Goal: Task Accomplishment & Management: Complete application form

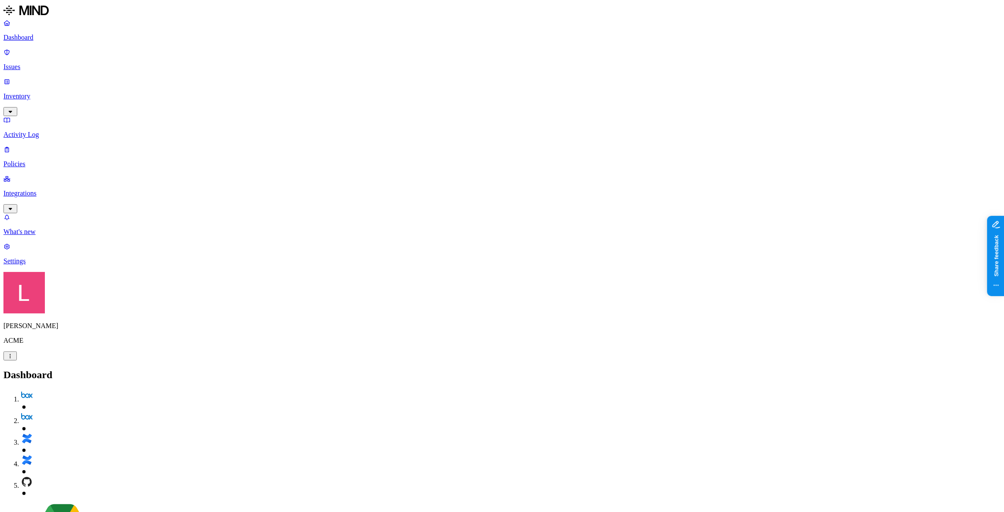
click at [78, 360] on div "[PERSON_NAME] ACME" at bounding box center [501, 316] width 997 height 88
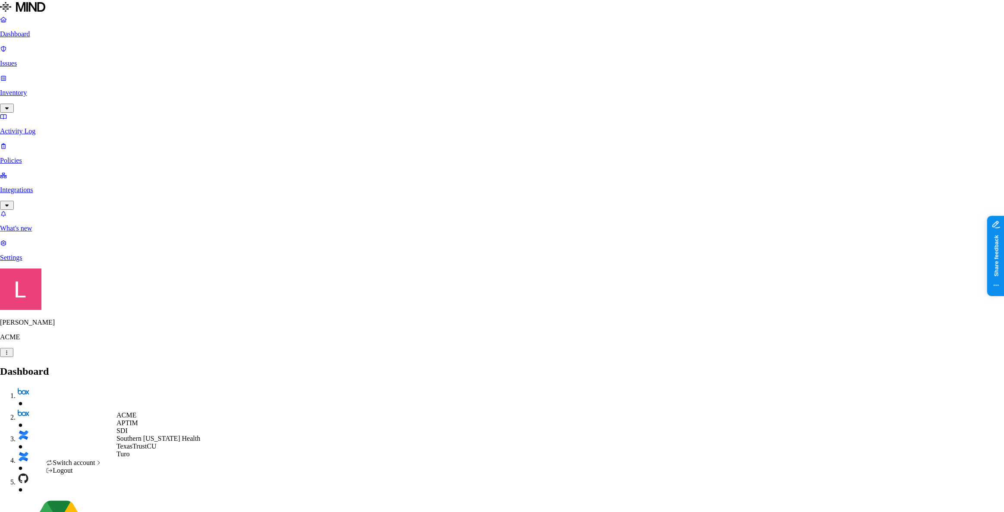
click at [156, 442] on span "Southern [US_STATE] Health" at bounding box center [158, 437] width 84 height 7
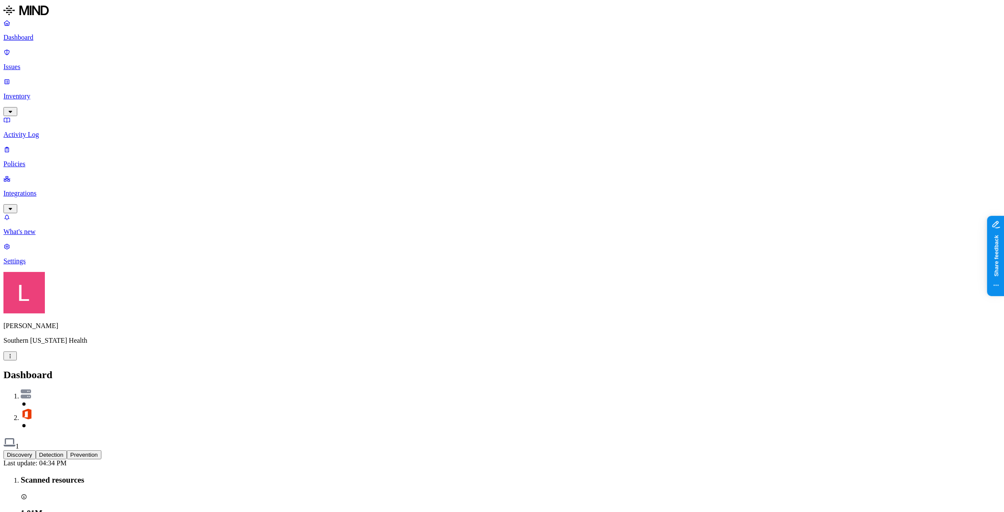
click at [101, 450] on button "Prevention" at bounding box center [84, 454] width 35 height 9
click at [67, 450] on button "Detection" at bounding box center [51, 454] width 31 height 9
click at [36, 450] on button "Discovery" at bounding box center [19, 454] width 32 height 9
click at [53, 160] on p "Policies" at bounding box center [501, 164] width 997 height 8
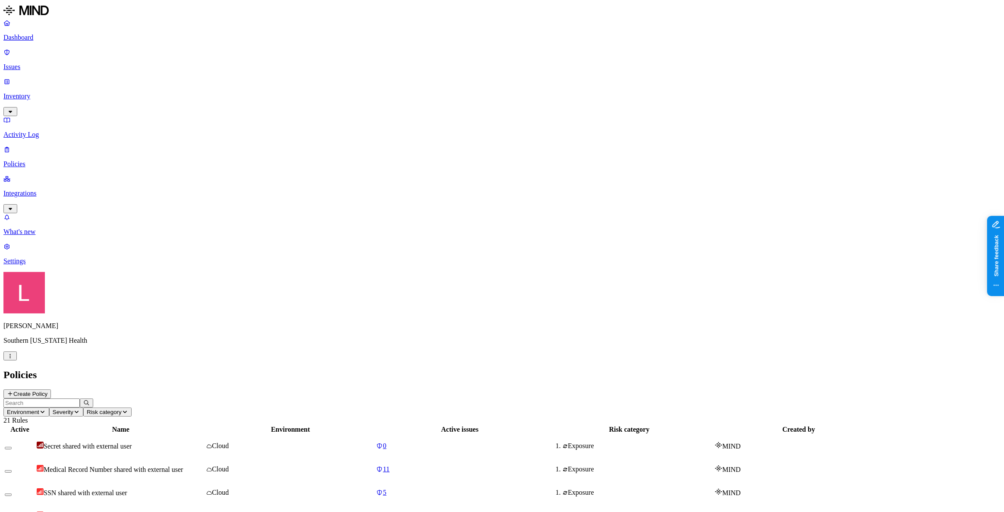
click at [51, 389] on button "Create Policy" at bounding box center [26, 393] width 47 height 9
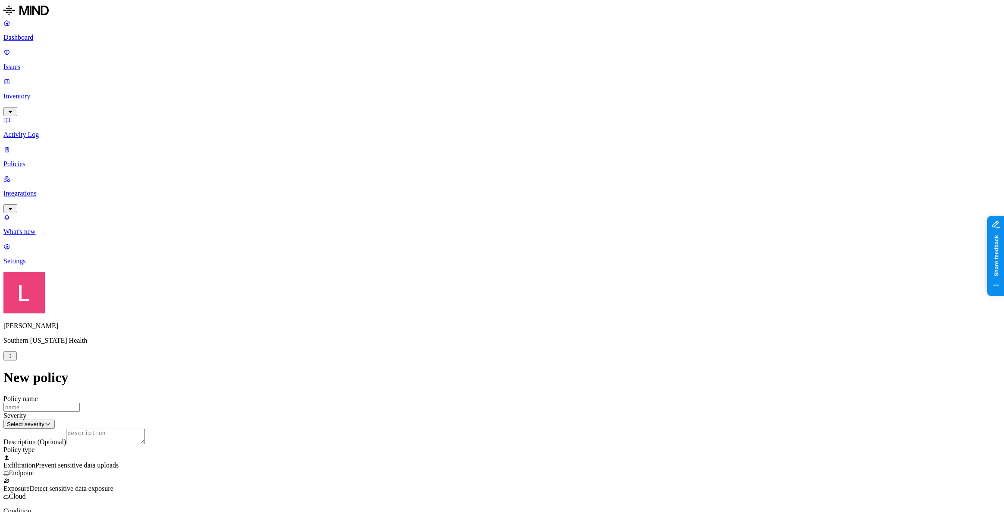
scroll to position [157, 0]
click at [456, 234] on label "Classification" at bounding box center [457, 230] width 38 height 7
click at [462, 453] on div "Exfiltration Prevent sensitive data uploads Endpoint Exposure Detect sensitive …" at bounding box center [501, 476] width 997 height 47
click at [113, 485] on span "Detect sensitive data exposure" at bounding box center [71, 488] width 84 height 7
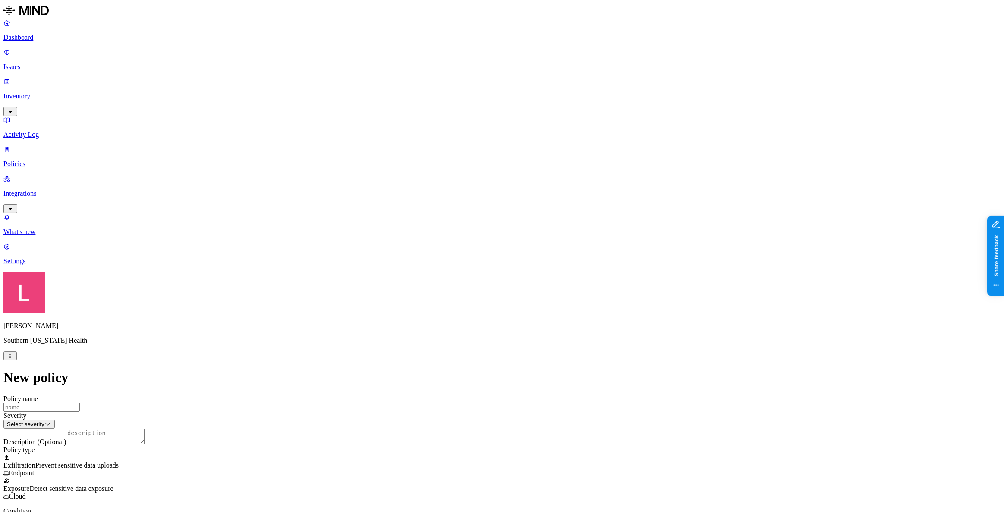
click at [462, 234] on label "Classification" at bounding box center [457, 230] width 38 height 7
